Goal: Obtain resource: Obtain resource

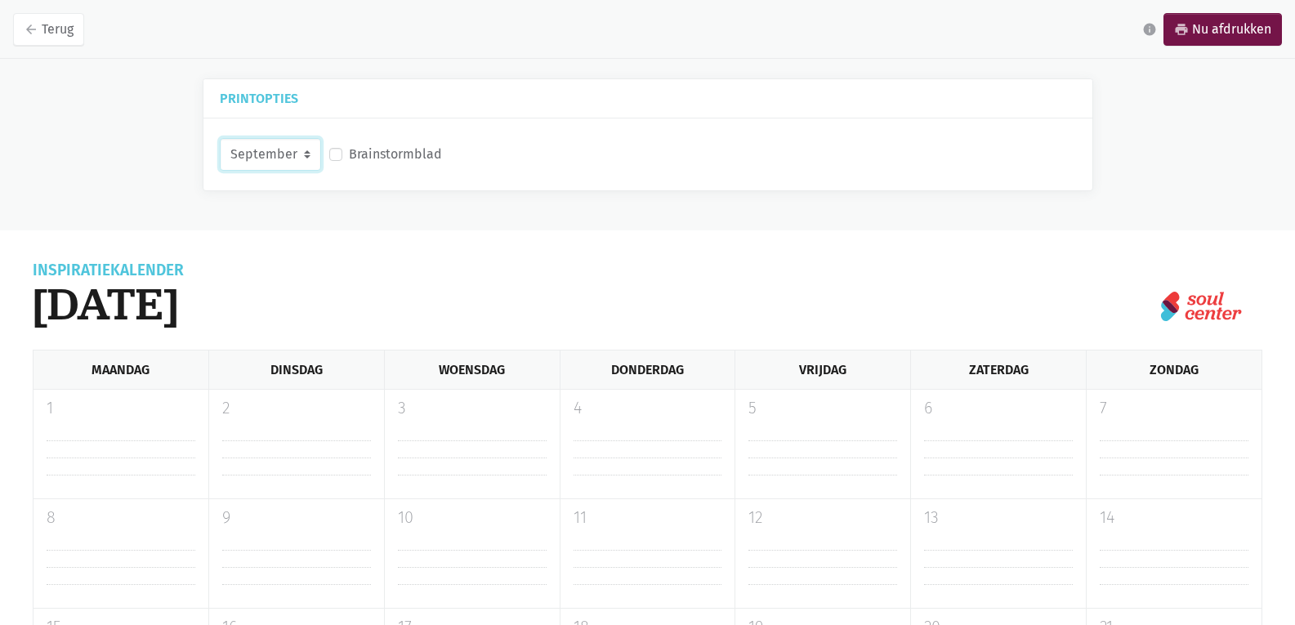
click at [303, 157] on select "September Oktober November December" at bounding box center [270, 154] width 101 height 33
click at [220, 138] on select "September Oktober November December" at bounding box center [270, 154] width 101 height 33
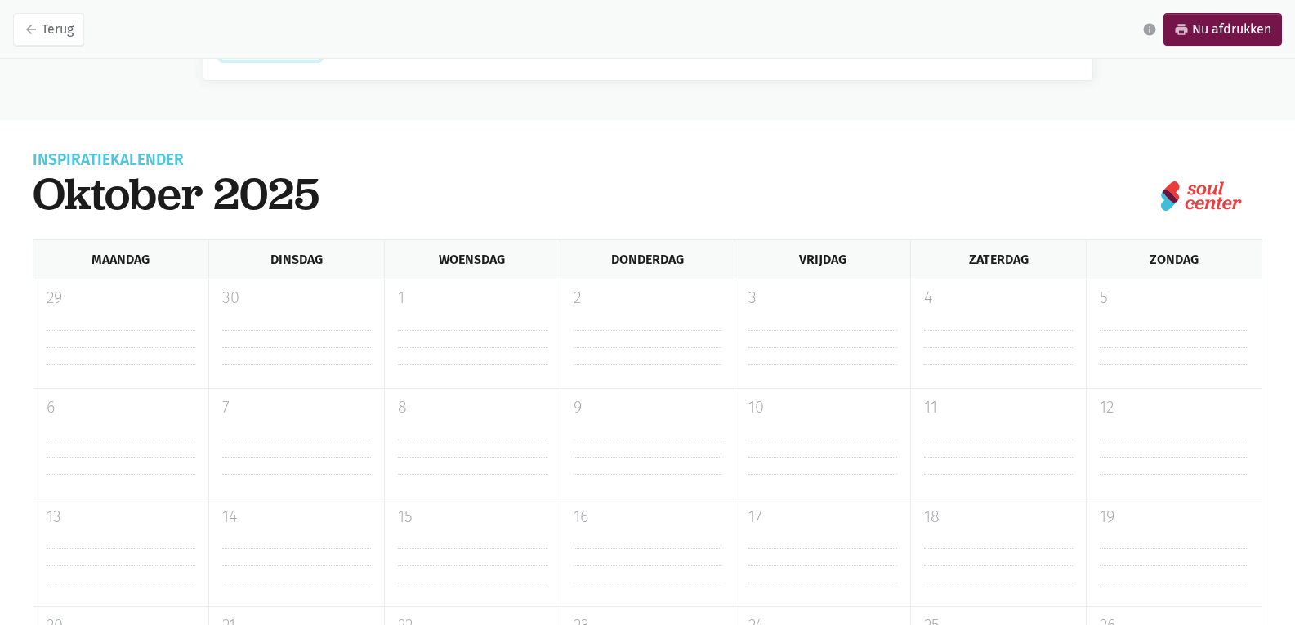
scroll to position [56, 0]
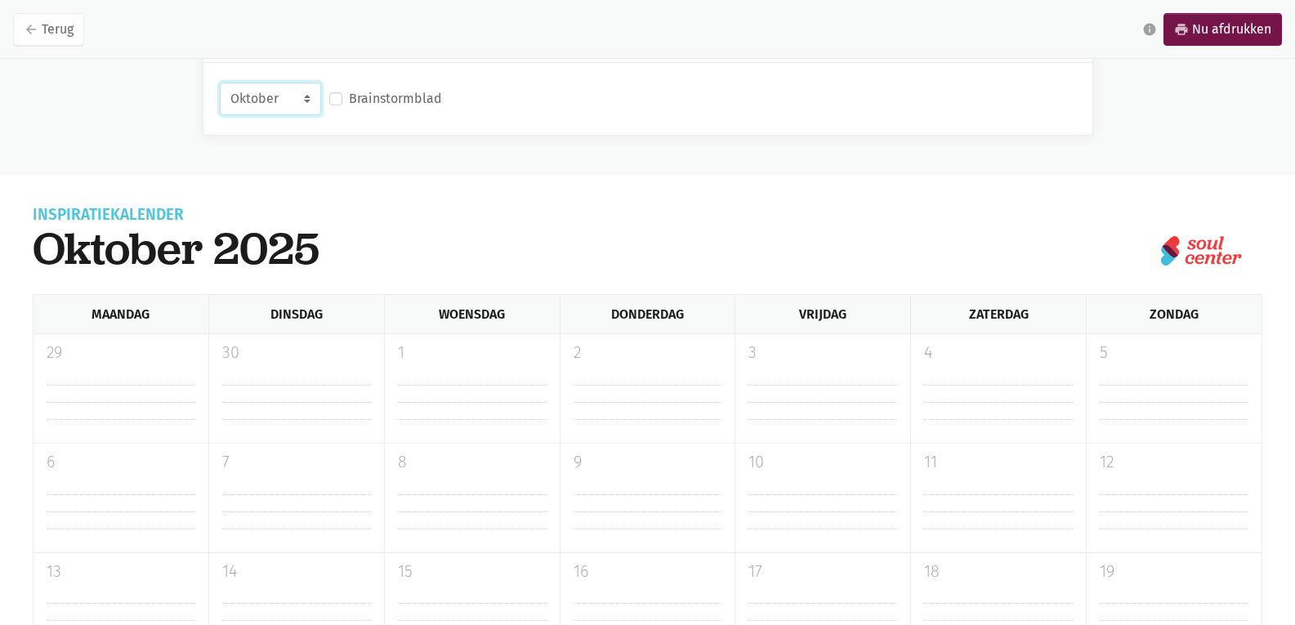
click at [307, 97] on select "September Oktober November December" at bounding box center [270, 99] width 101 height 33
click at [220, 83] on select "September Oktober November December" at bounding box center [270, 99] width 101 height 33
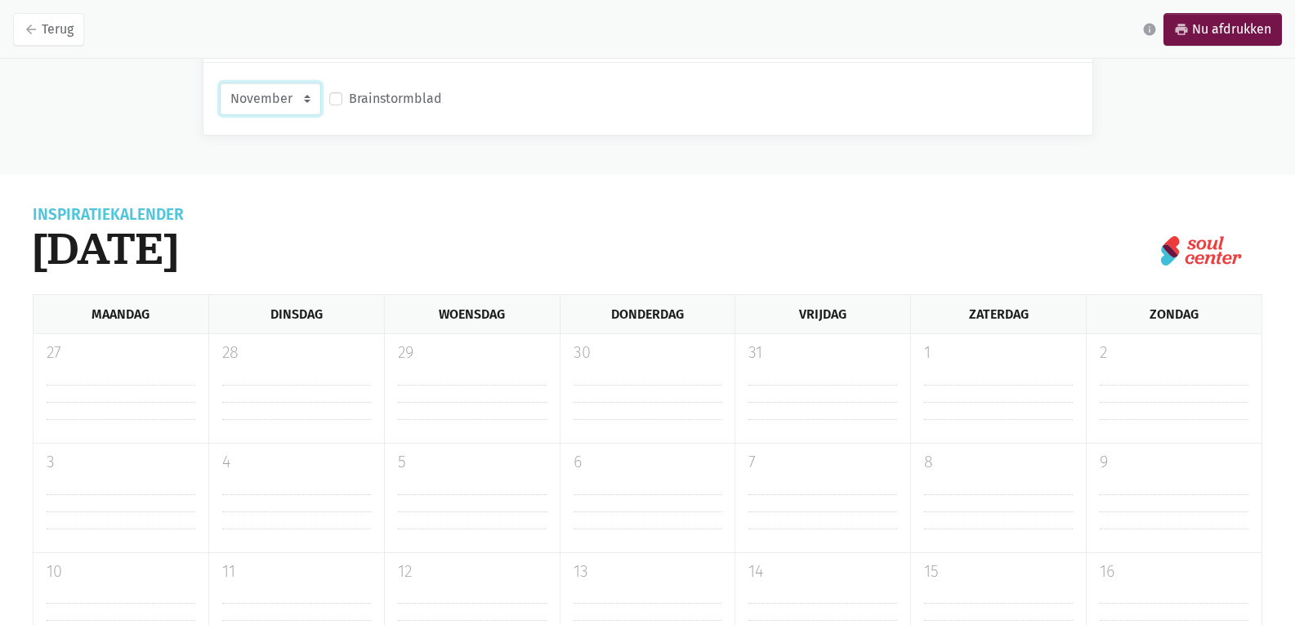
click at [306, 93] on select "September Oktober November December" at bounding box center [270, 99] width 101 height 33
select select "12-2025"
click at [220, 83] on select "September Oktober November December" at bounding box center [270, 99] width 101 height 33
click at [395, 89] on label "Brainstormblad" at bounding box center [395, 98] width 93 height 21
click at [342, 89] on input "Brainstormblad" at bounding box center [335, 96] width 13 height 17
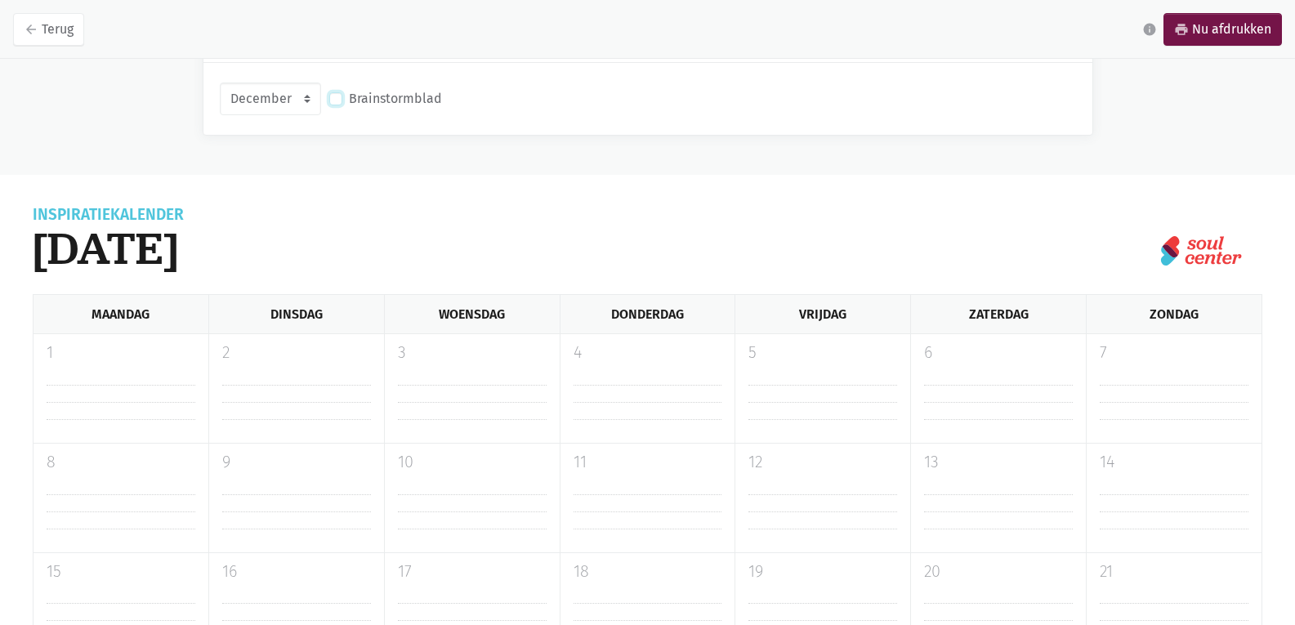
checkbox input "true"
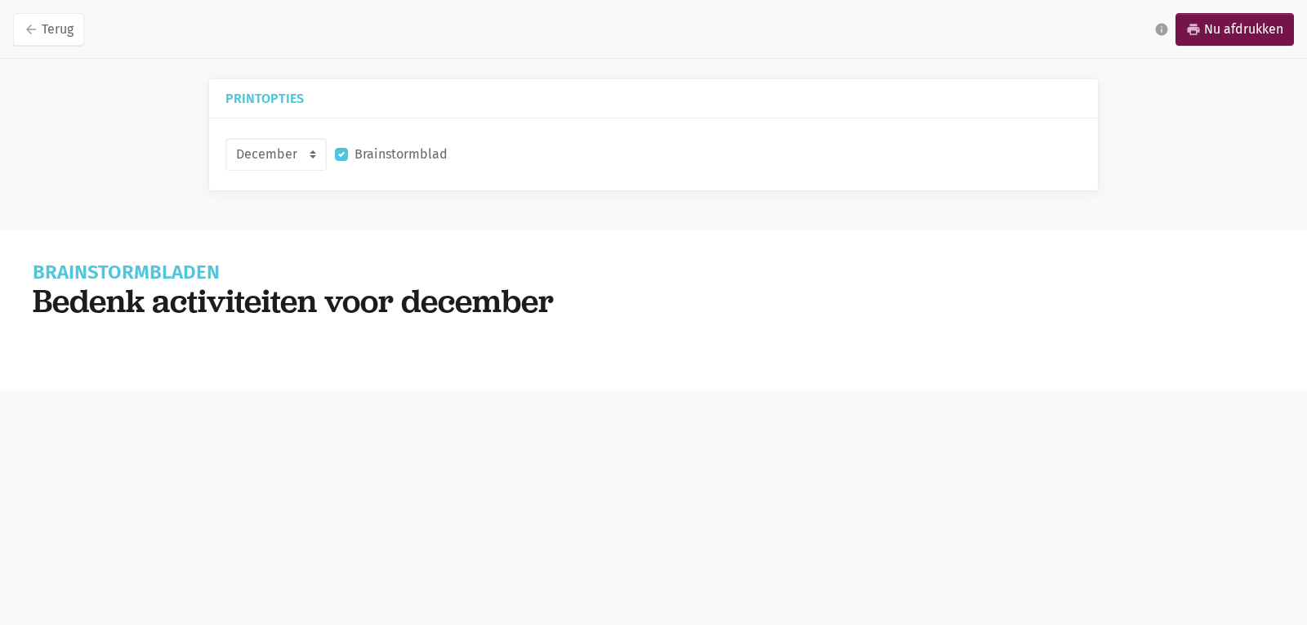
click at [621, 377] on div "Brainstormbladen Bedenk activiteiten voor december Jouw activiteiten Zend activ…" at bounding box center [653, 310] width 1307 height 161
click at [277, 161] on select "September Oktober November December" at bounding box center [275, 154] width 101 height 33
select select "10-2025"
click at [225, 138] on select "September Oktober November December" at bounding box center [275, 154] width 101 height 33
click at [292, 146] on select "September Oktober November December" at bounding box center [275, 154] width 101 height 33
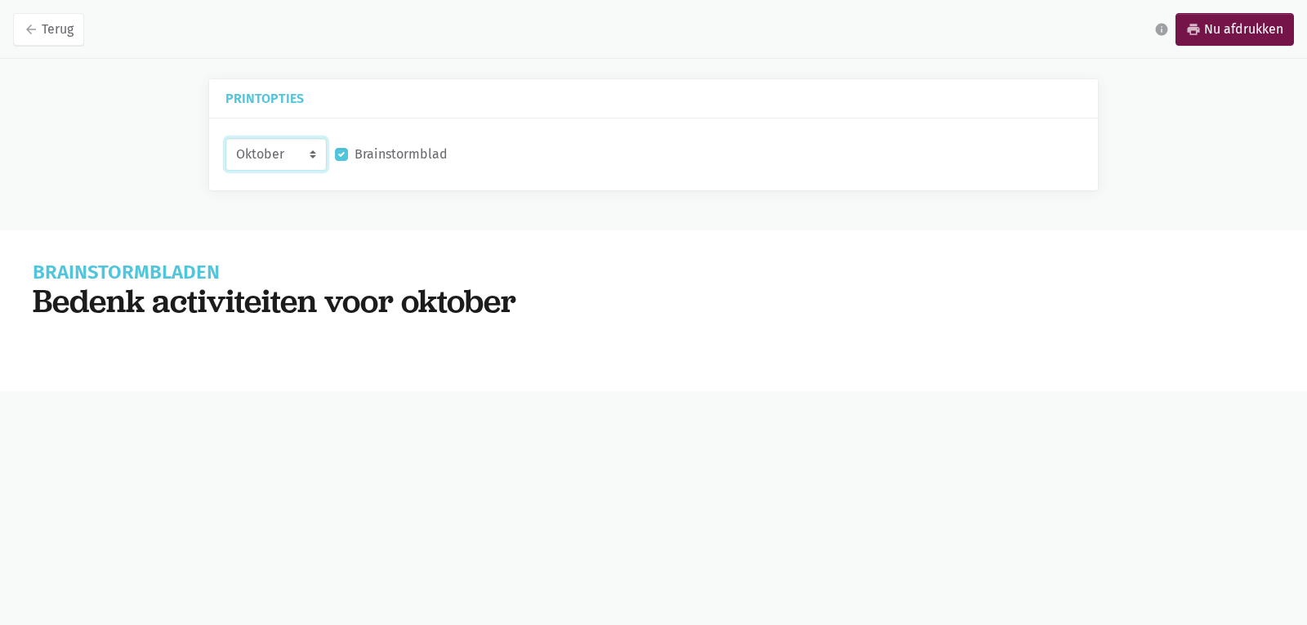
click at [225, 138] on select "September Oktober November December" at bounding box center [275, 154] width 101 height 33
click at [355, 154] on label "Brainstormblad" at bounding box center [401, 154] width 93 height 21
click at [341, 154] on input "Brainstormblad" at bounding box center [341, 152] width 13 height 17
checkbox input "false"
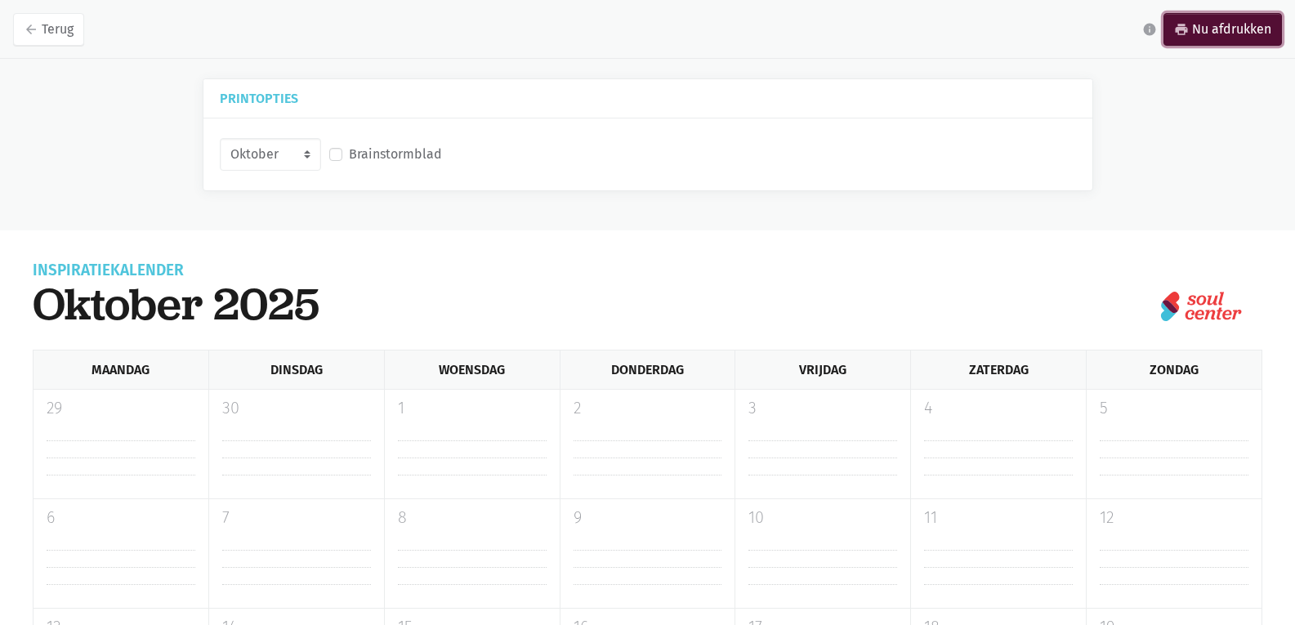
click at [1230, 18] on link "print Nu afdrukken" at bounding box center [1222, 29] width 118 height 33
click at [302, 157] on select "September Oktober November December" at bounding box center [270, 154] width 101 height 33
click at [220, 138] on select "September Oktober November December" at bounding box center [270, 154] width 101 height 33
click at [1198, 26] on link "print Nu afdrukken" at bounding box center [1222, 29] width 118 height 33
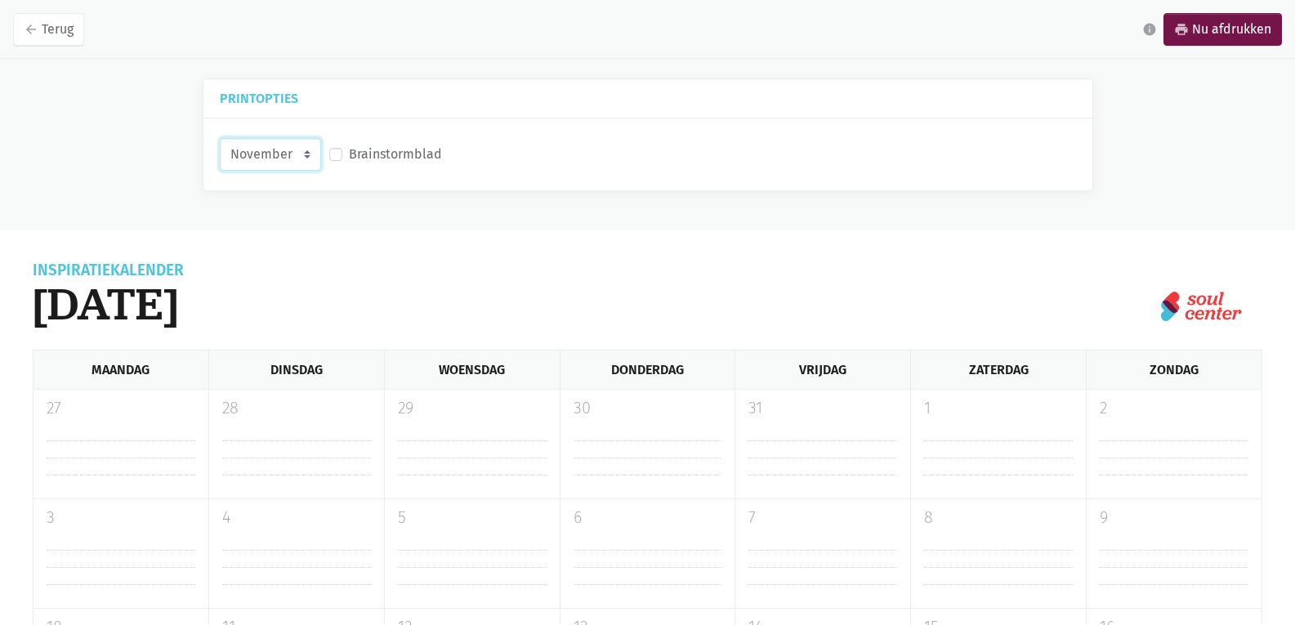
click at [288, 147] on select "September Oktober November December" at bounding box center [270, 154] width 101 height 33
select select "12-2025"
click at [220, 138] on select "September Oktober November December" at bounding box center [270, 154] width 101 height 33
click at [1195, 29] on link "print Nu afdrukken" at bounding box center [1222, 29] width 118 height 33
click at [35, 34] on icon "arrow_back" at bounding box center [31, 29] width 15 height 15
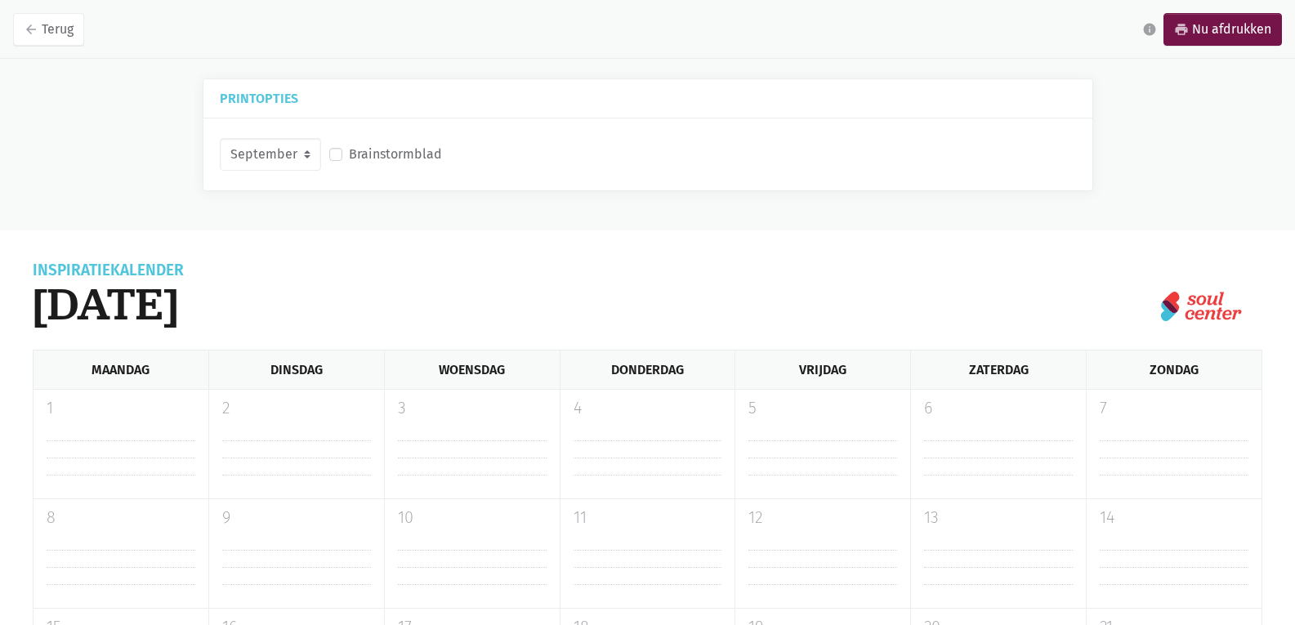
click at [313, 154] on select "September Oktober November December" at bounding box center [270, 154] width 101 height 33
click at [796, 259] on div "Inspiratiekalender september 2025 Maandag Dinsdag Woensdag Donderdag Vrijdag Za…" at bounding box center [647, 599] width 1295 height 739
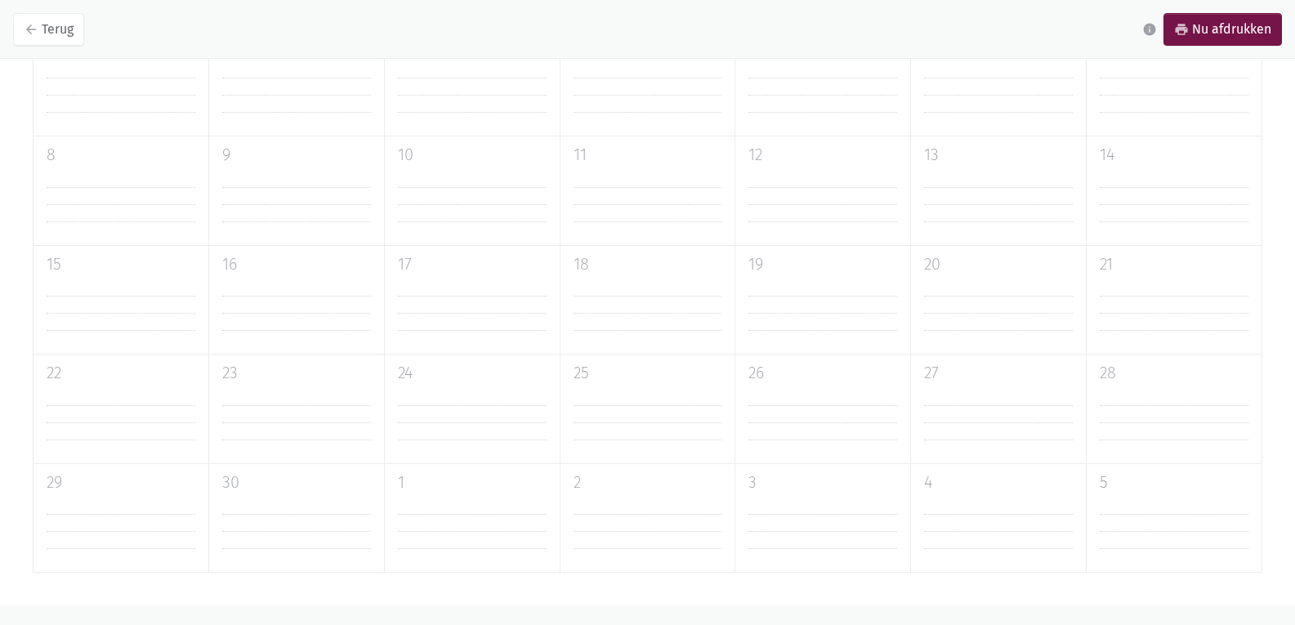
scroll to position [382, 0]
